Goal: Find specific page/section: Find specific page/section

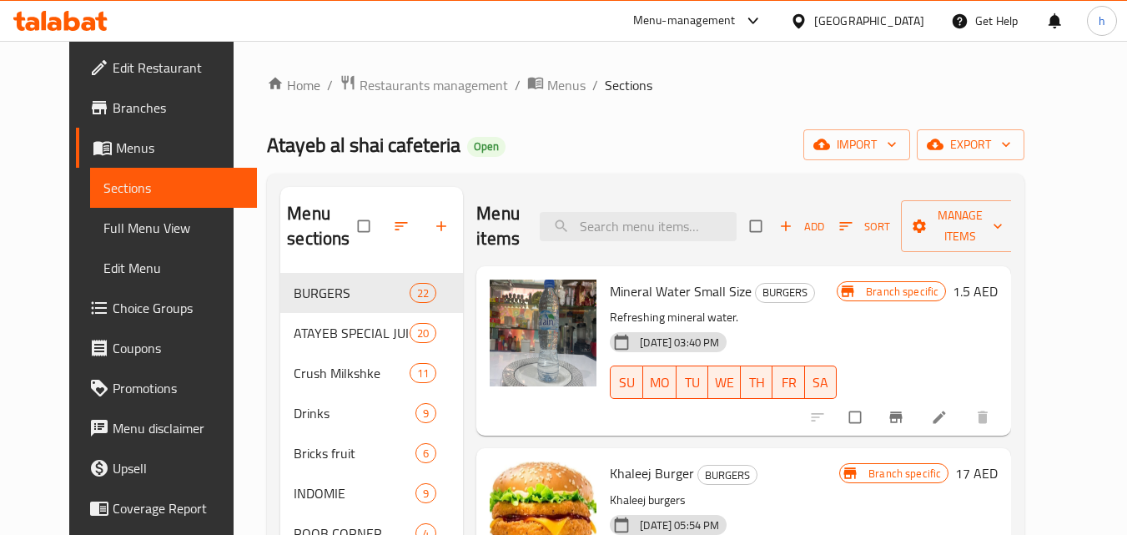
click at [878, 26] on div "United Arab Emirates" at bounding box center [869, 21] width 110 height 18
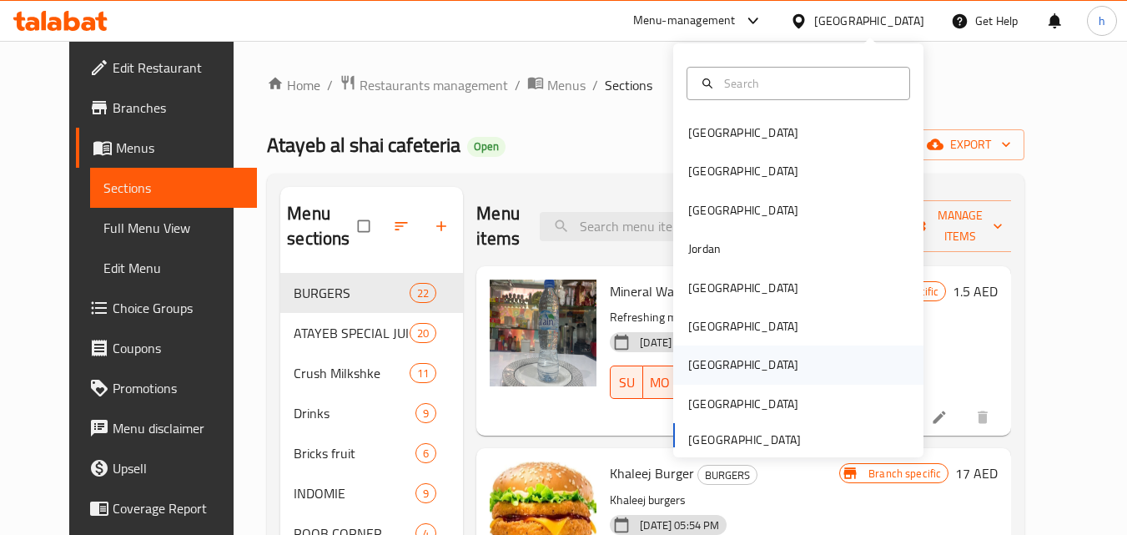
click at [719, 356] on div "[GEOGRAPHIC_DATA]" at bounding box center [798, 364] width 250 height 38
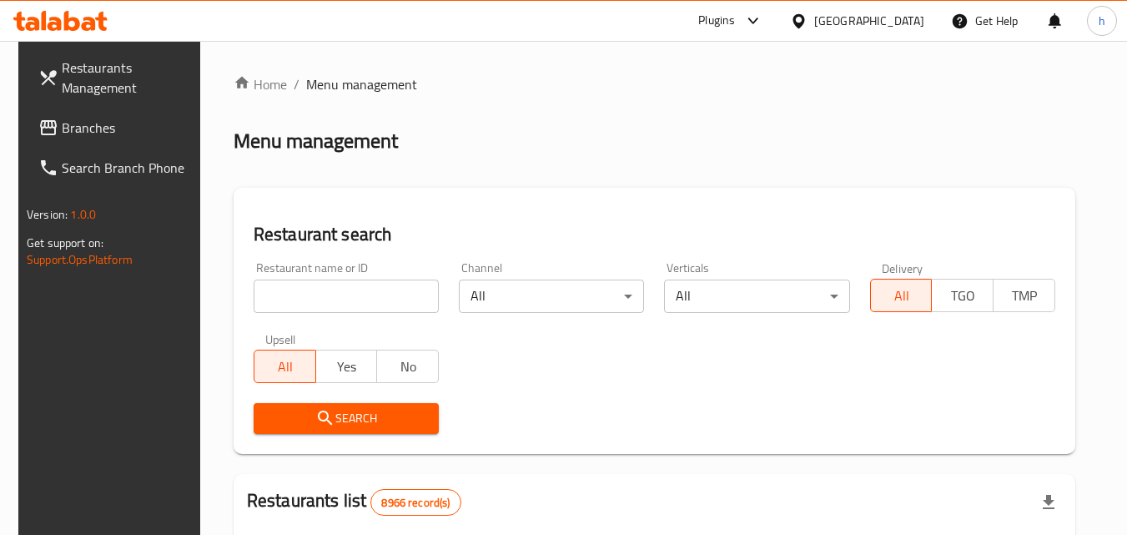
click at [147, 137] on span "Branches" at bounding box center [128, 128] width 132 height 20
